Goal: Book appointment/travel/reservation

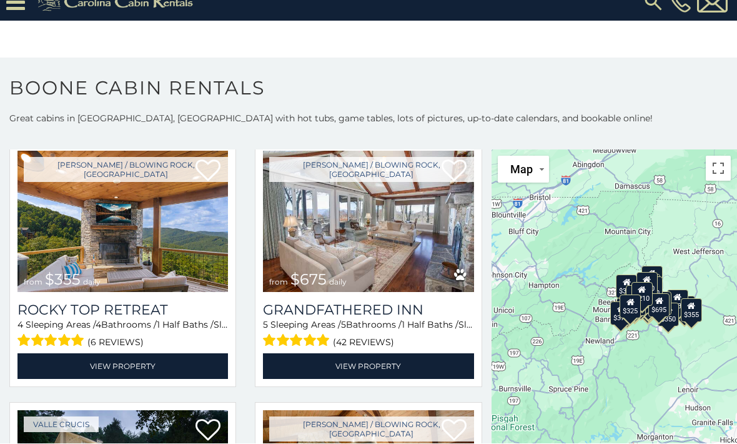
scroll to position [582, 0]
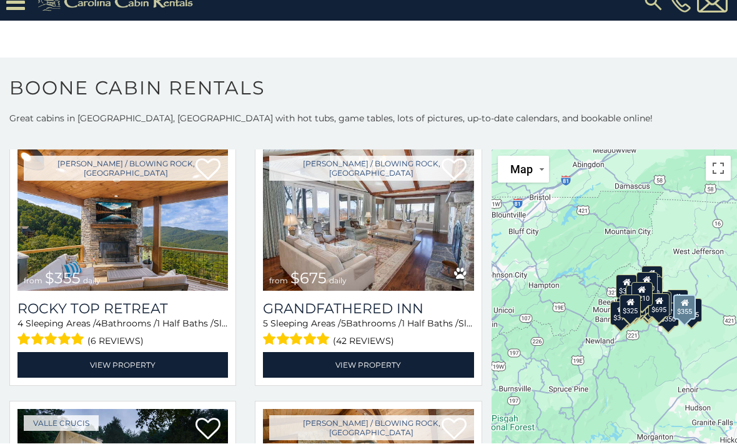
click at [66, 244] on img at bounding box center [122, 220] width 211 height 141
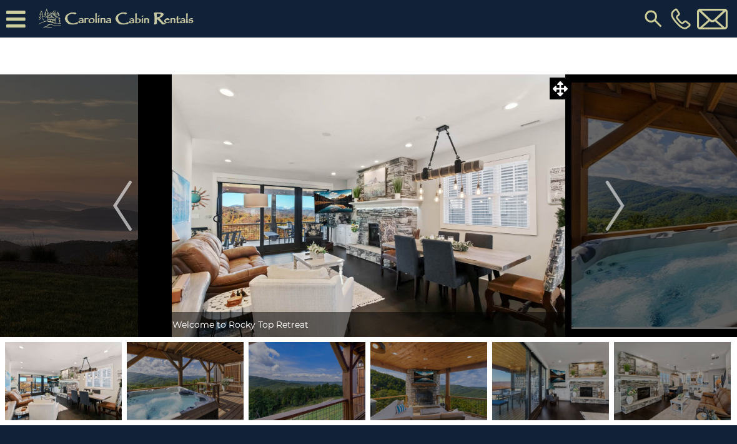
click at [610, 208] on img "Next" at bounding box center [614, 206] width 19 height 50
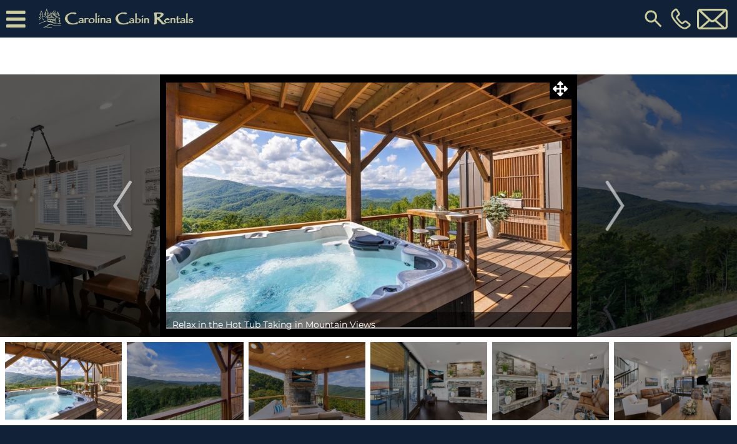
click at [615, 205] on img "Next" at bounding box center [614, 206] width 19 height 50
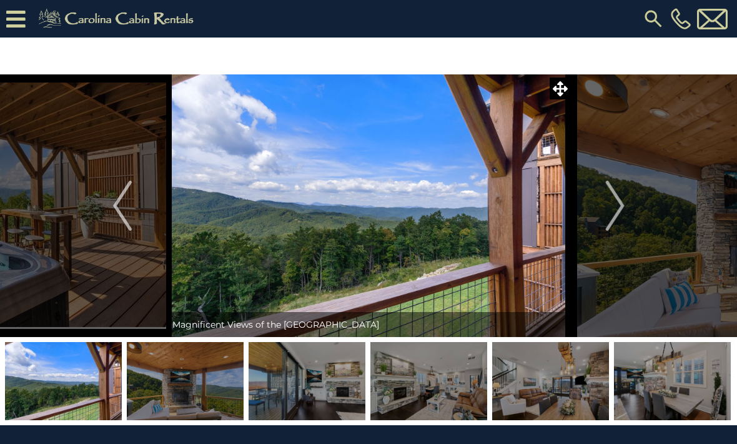
click at [612, 206] on img "Next" at bounding box center [614, 206] width 19 height 50
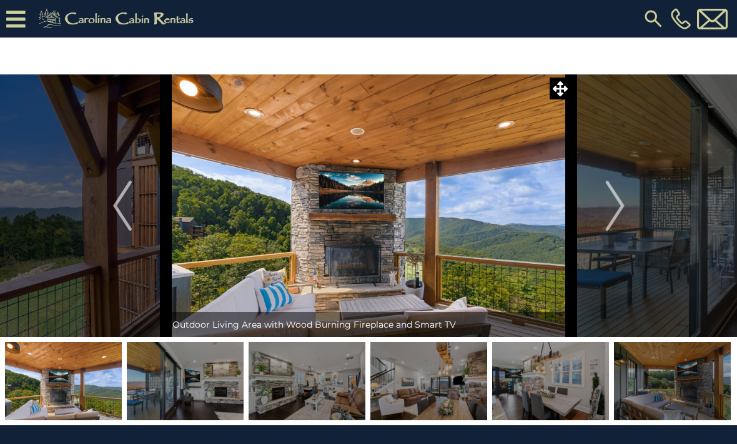
click at [620, 205] on img "Next" at bounding box center [614, 206] width 19 height 50
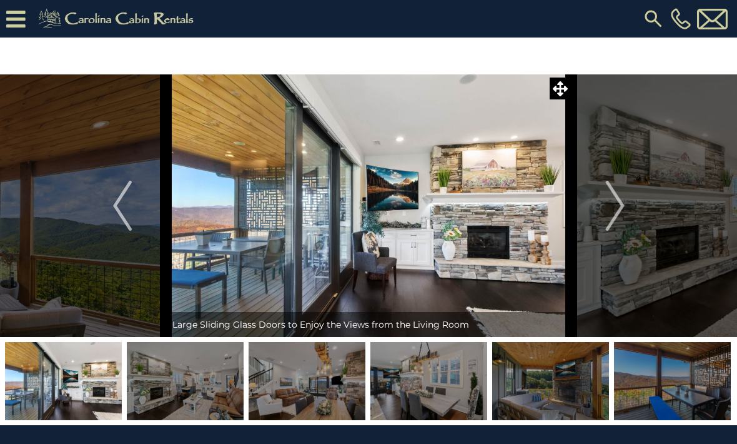
click at [616, 202] on img "Next" at bounding box center [614, 206] width 19 height 50
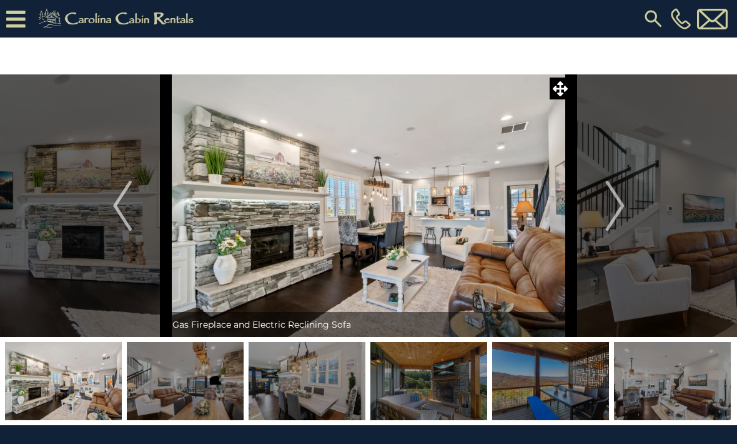
click at [619, 205] on img "Next" at bounding box center [614, 206] width 19 height 50
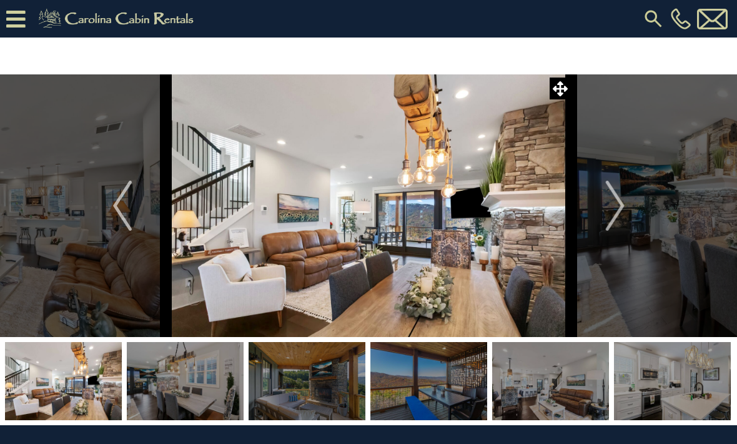
click at [613, 209] on img "Next" at bounding box center [614, 206] width 19 height 50
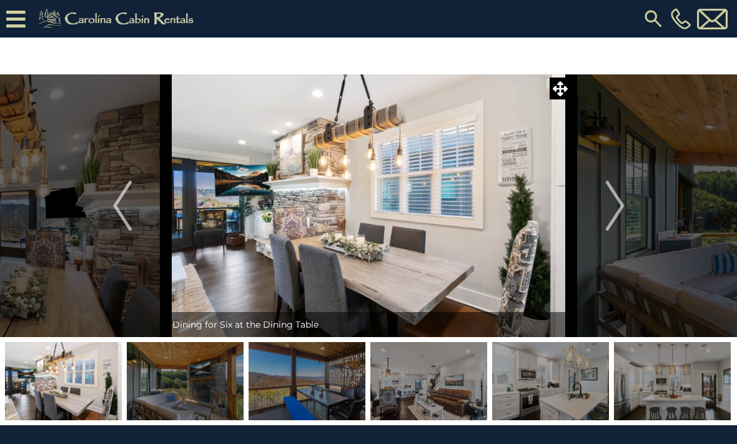
click at [612, 210] on img "Next" at bounding box center [614, 206] width 19 height 50
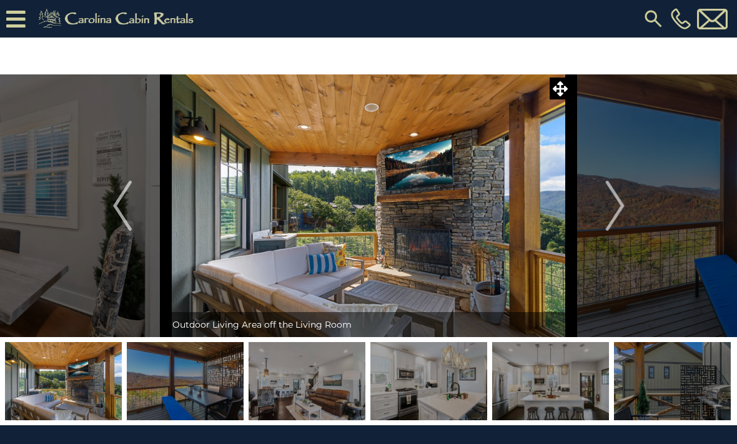
click at [609, 210] on img "Next" at bounding box center [614, 206] width 19 height 50
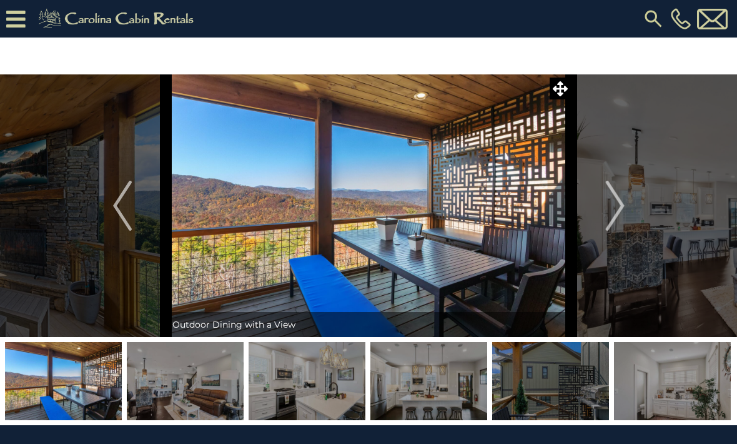
click at [613, 207] on img "Next" at bounding box center [614, 206] width 19 height 50
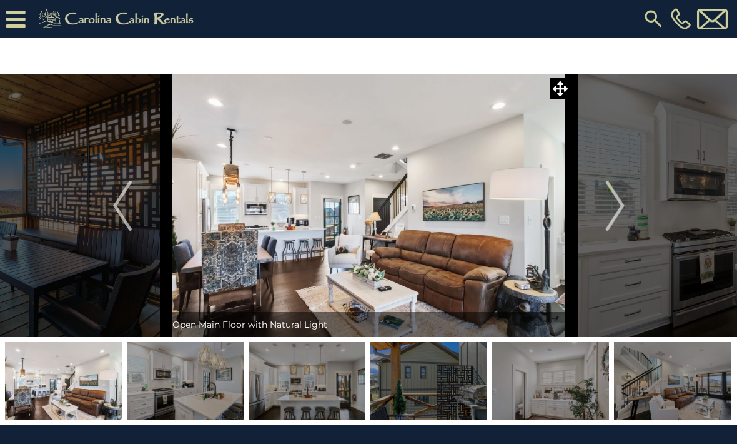
click at [617, 206] on img "Next" at bounding box center [614, 206] width 19 height 50
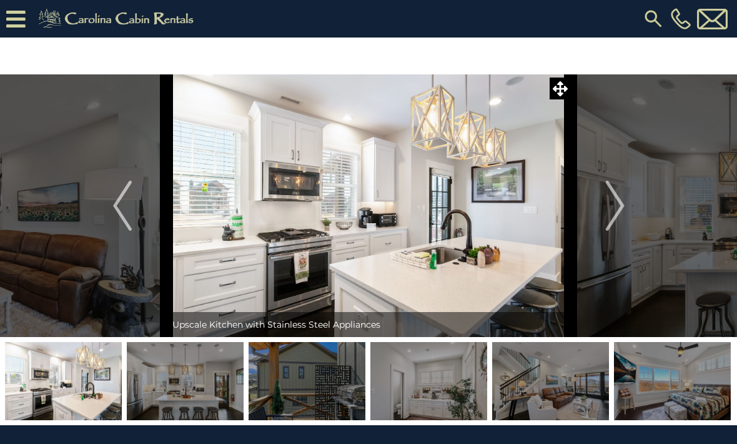
click at [613, 209] on img "Next" at bounding box center [614, 206] width 19 height 50
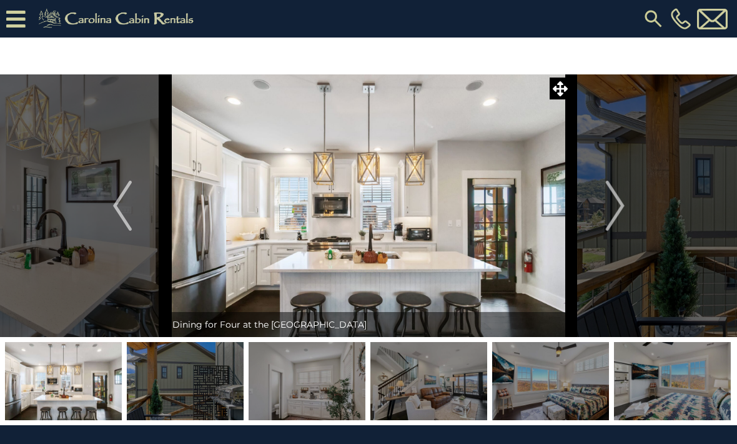
click at [607, 218] on img "Next" at bounding box center [614, 206] width 19 height 50
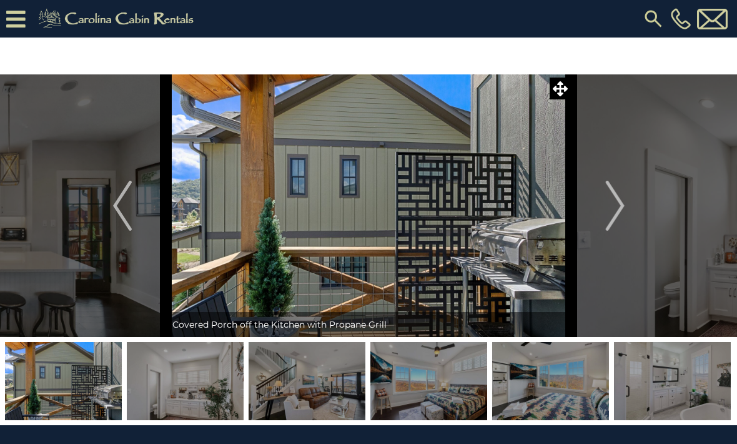
click at [622, 220] on img "Next" at bounding box center [614, 206] width 19 height 50
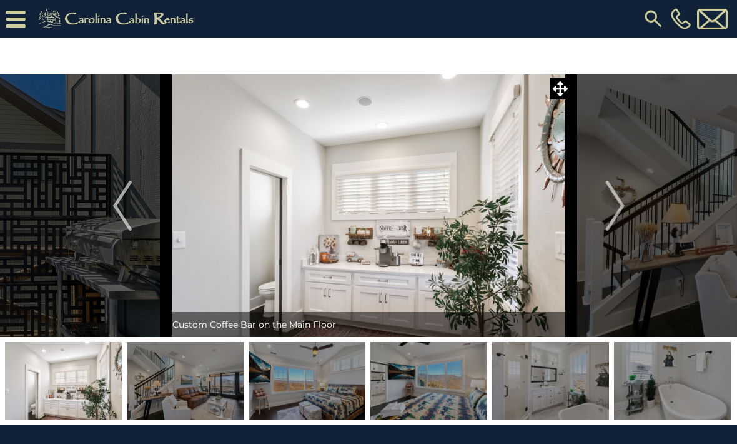
click at [618, 218] on img "Next" at bounding box center [614, 206] width 19 height 50
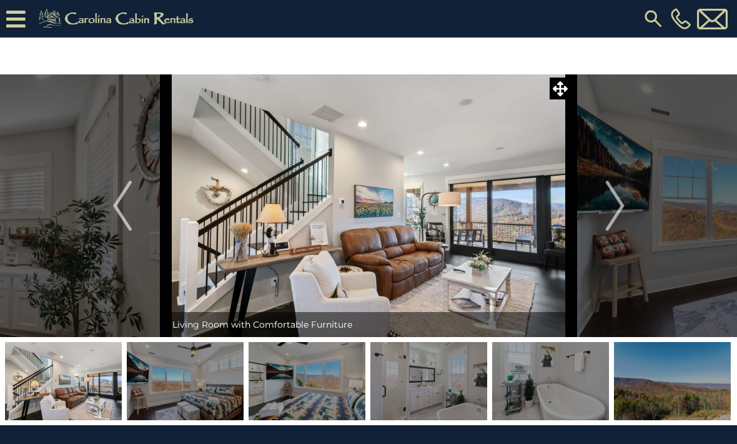
click at [614, 217] on img "Next" at bounding box center [614, 206] width 19 height 50
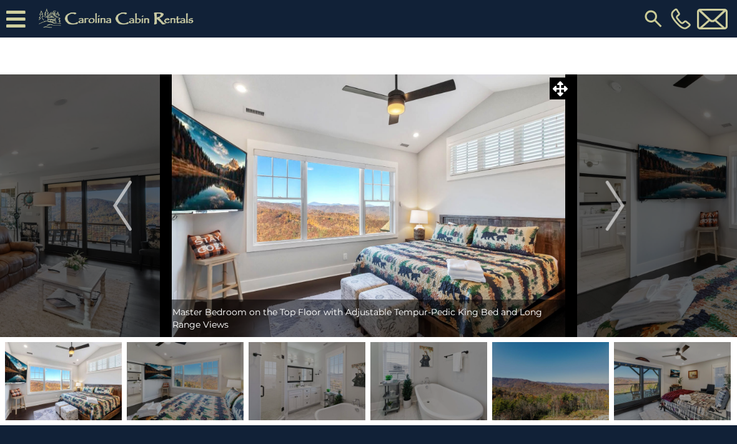
click at [613, 216] on img "Next" at bounding box center [614, 206] width 19 height 50
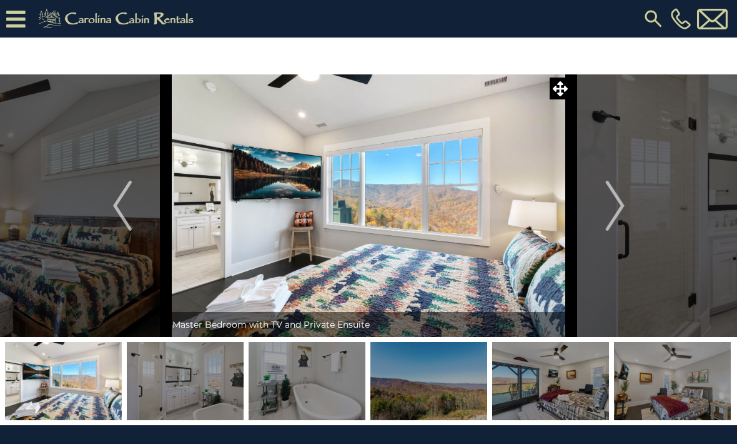
click at [615, 217] on img "Next" at bounding box center [614, 206] width 19 height 50
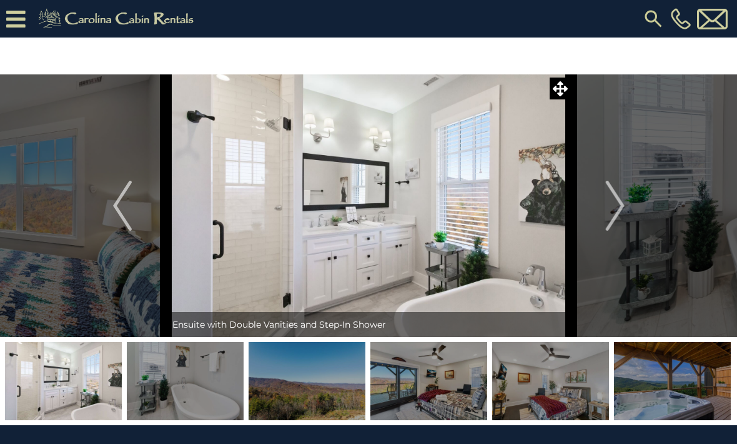
click at [609, 218] on img "Next" at bounding box center [614, 206] width 19 height 50
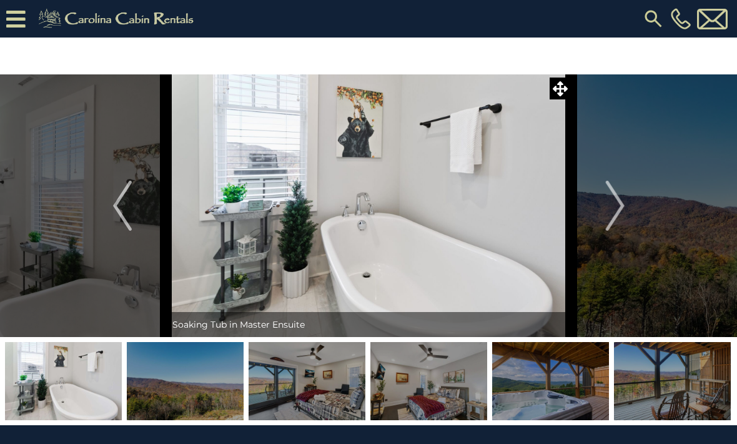
click at [613, 217] on img "Next" at bounding box center [614, 206] width 19 height 50
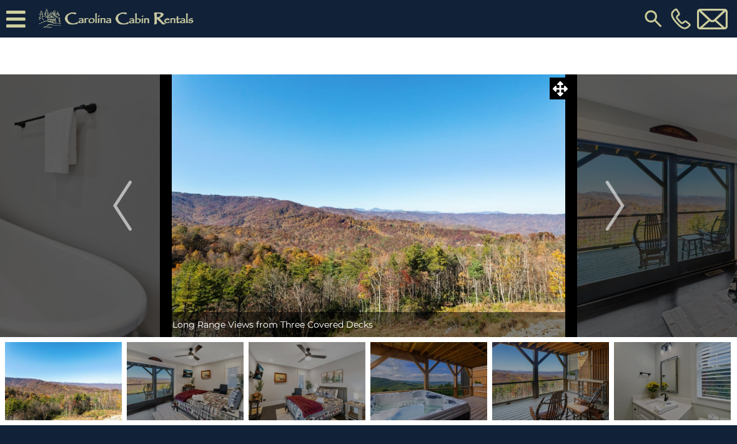
click at [612, 219] on img "Next" at bounding box center [614, 206] width 19 height 50
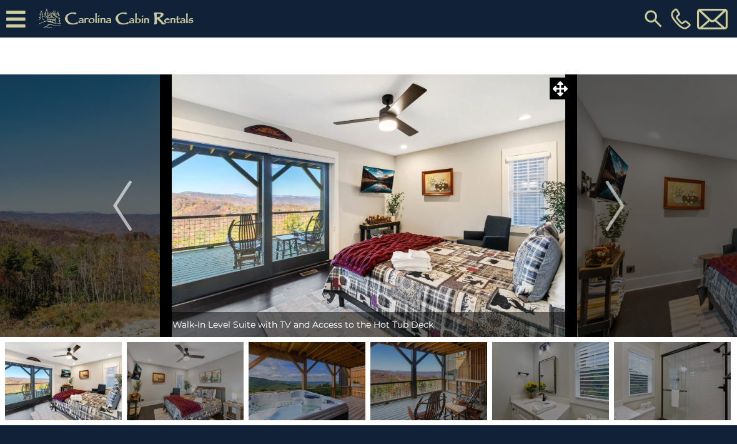
click at [612, 217] on img "Next" at bounding box center [614, 206] width 19 height 50
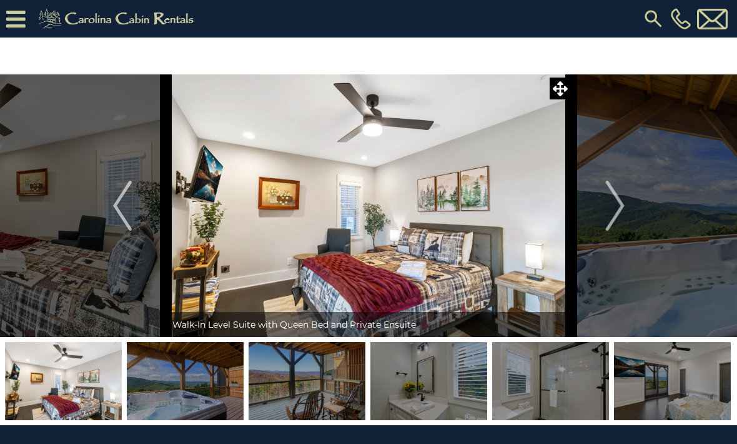
click at [616, 213] on img "Next" at bounding box center [614, 206] width 19 height 50
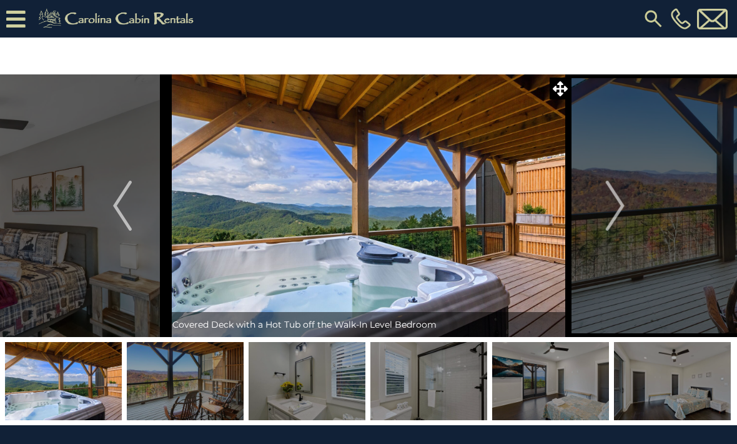
click at [610, 218] on img "Next" at bounding box center [614, 206] width 19 height 50
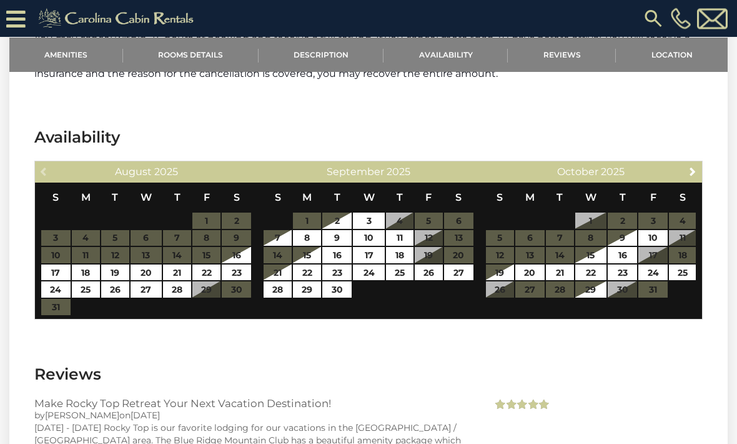
scroll to position [2489, 0]
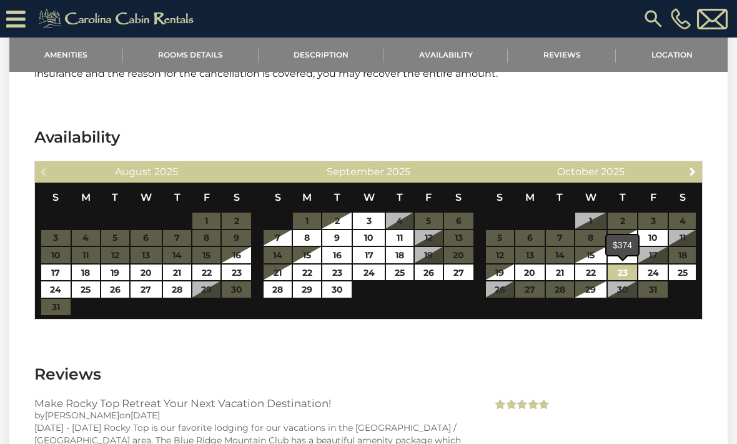
click at [620, 267] on link "23" at bounding box center [622, 272] width 29 height 16
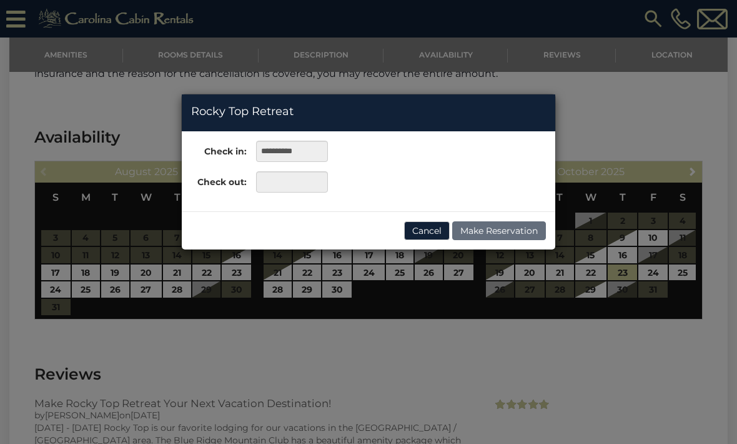
click at [679, 266] on div "**********" at bounding box center [368, 222] width 737 height 444
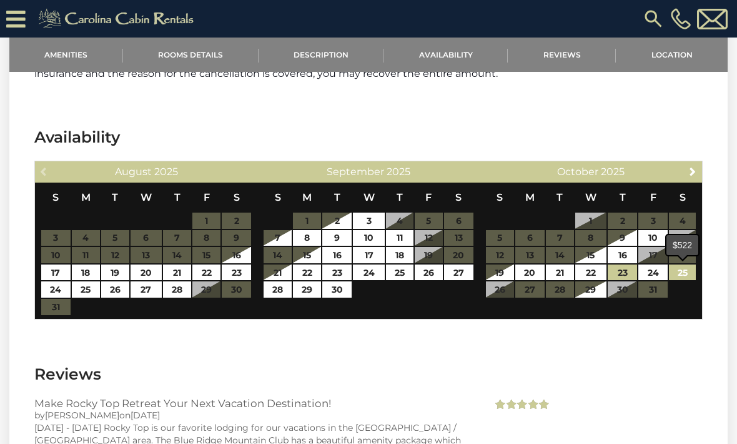
click at [682, 268] on link "25" at bounding box center [682, 272] width 27 height 16
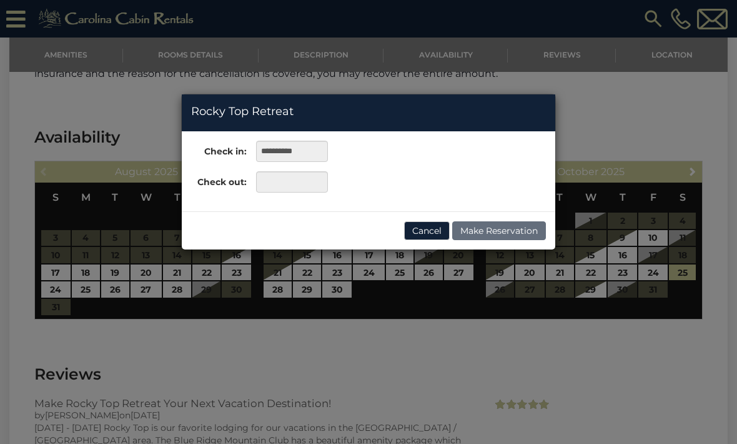
click at [654, 266] on div "**********" at bounding box center [368, 222] width 737 height 444
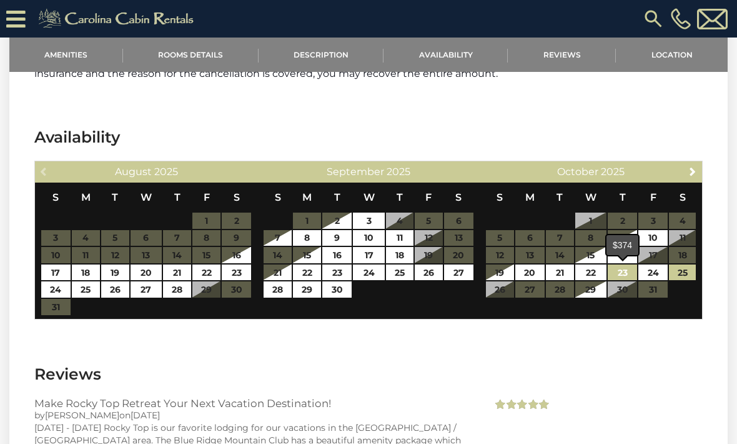
click at [623, 267] on link "23" at bounding box center [622, 272] width 29 height 16
type input "**********"
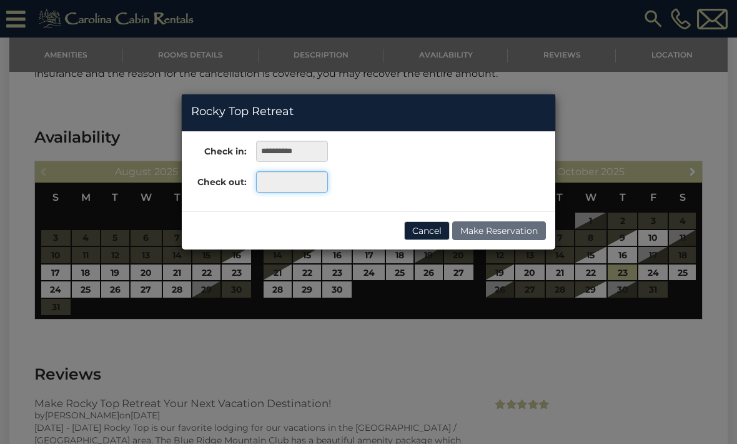
click at [281, 188] on input "text" at bounding box center [292, 181] width 72 height 21
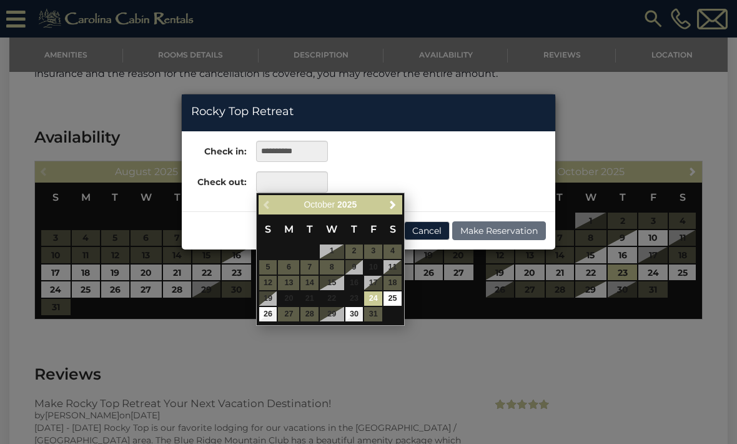
click at [393, 297] on link "25" at bounding box center [393, 298] width 18 height 14
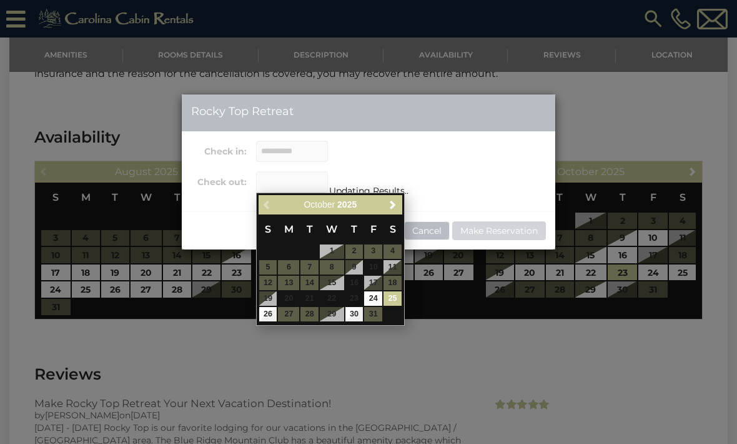
type input "**********"
